Goal: Complete application form: Complete application form

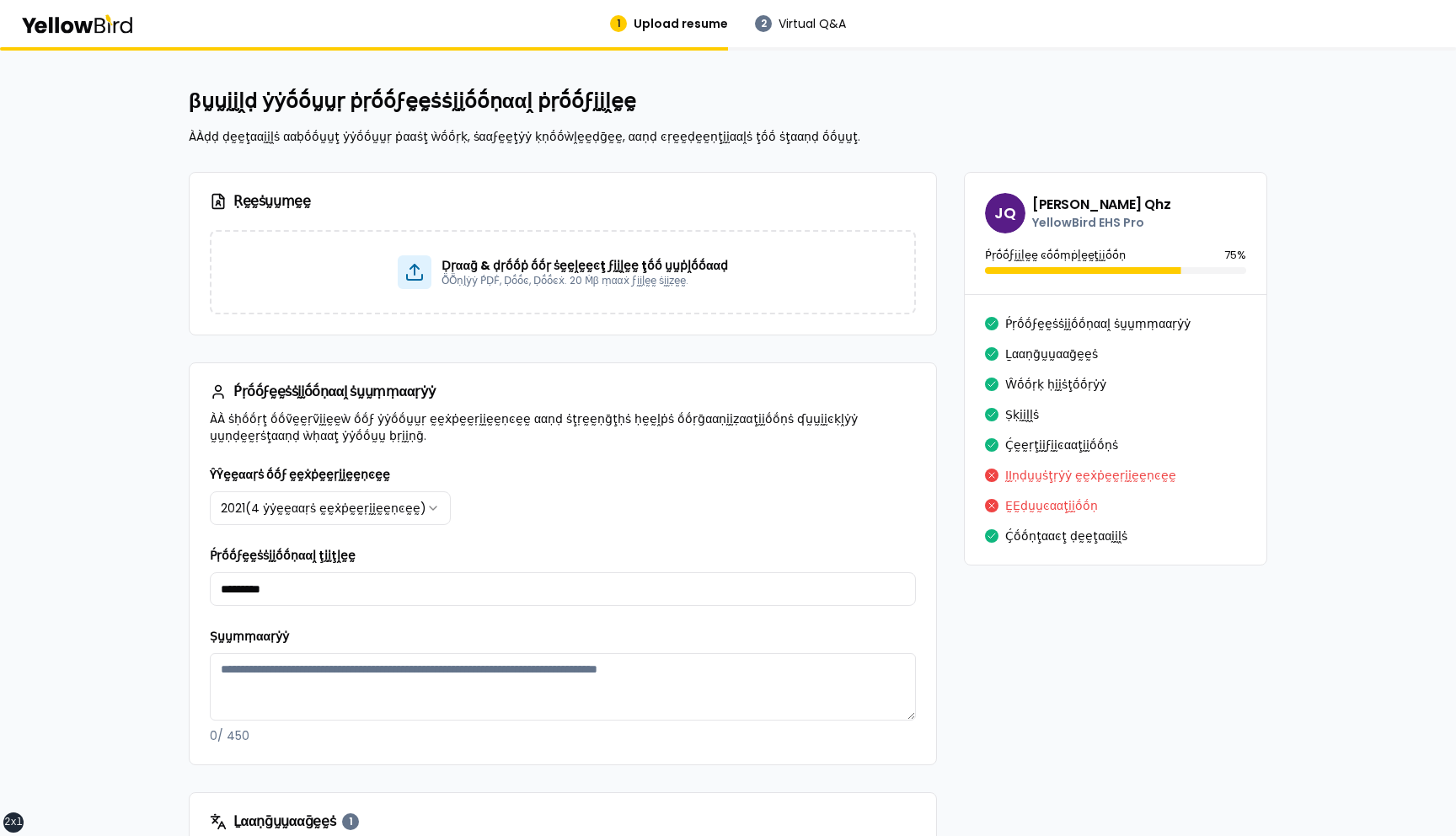
select select "****"
select select "**"
